Goal: Transaction & Acquisition: Download file/media

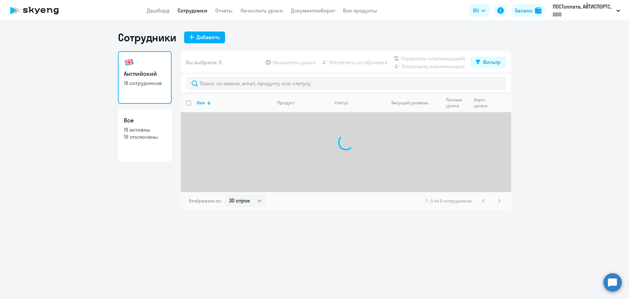
select select "30"
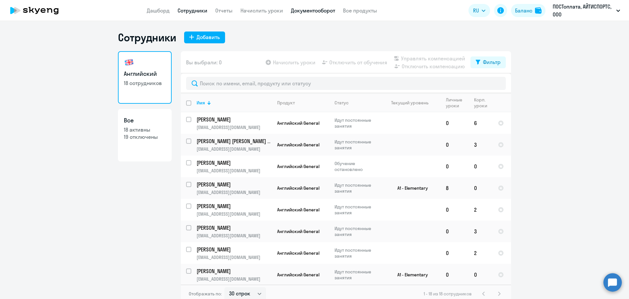
click at [311, 12] on link "Документооборот" at bounding box center [313, 10] width 44 height 7
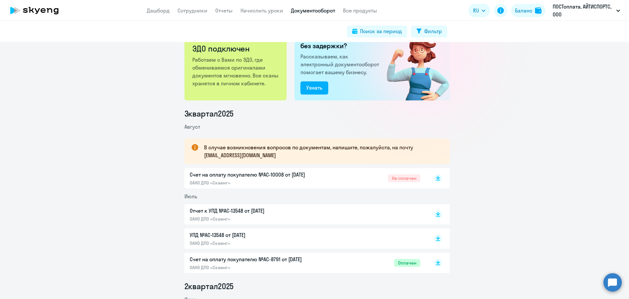
scroll to position [66, 0]
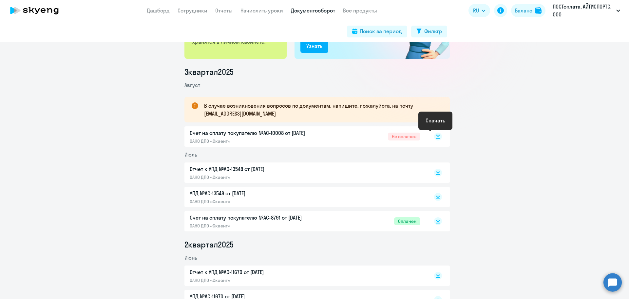
click at [436, 137] on rect at bounding box center [438, 136] width 8 height 8
click at [437, 172] on rect at bounding box center [438, 172] width 8 height 8
